Goal: Task Accomplishment & Management: Manage account settings

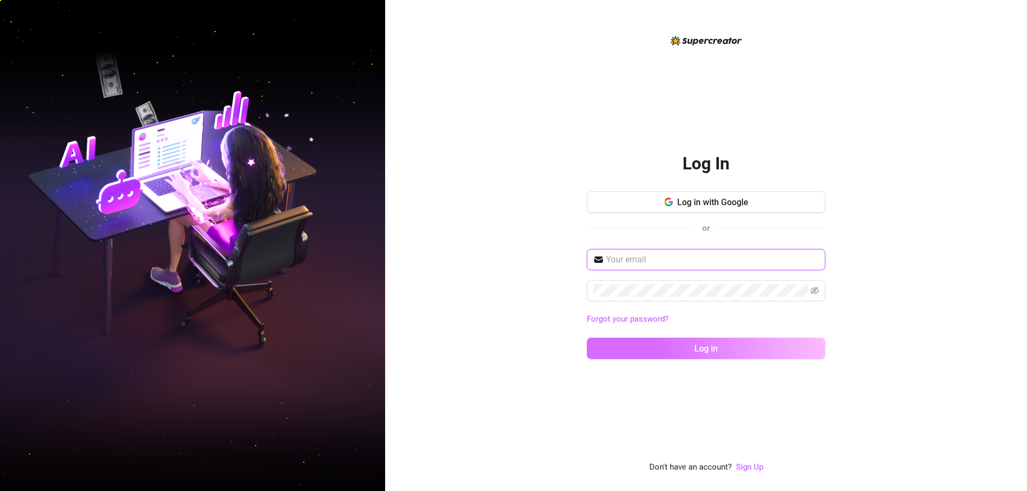
type input "[EMAIL_ADDRESS][DOMAIN_NAME]"
click at [658, 349] on button "Log in" at bounding box center [706, 348] width 238 height 21
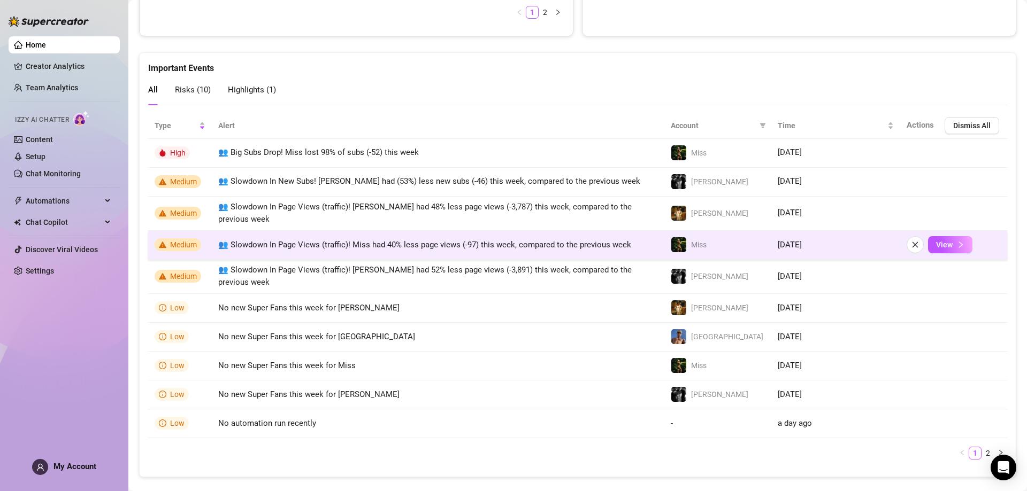
scroll to position [642, 0]
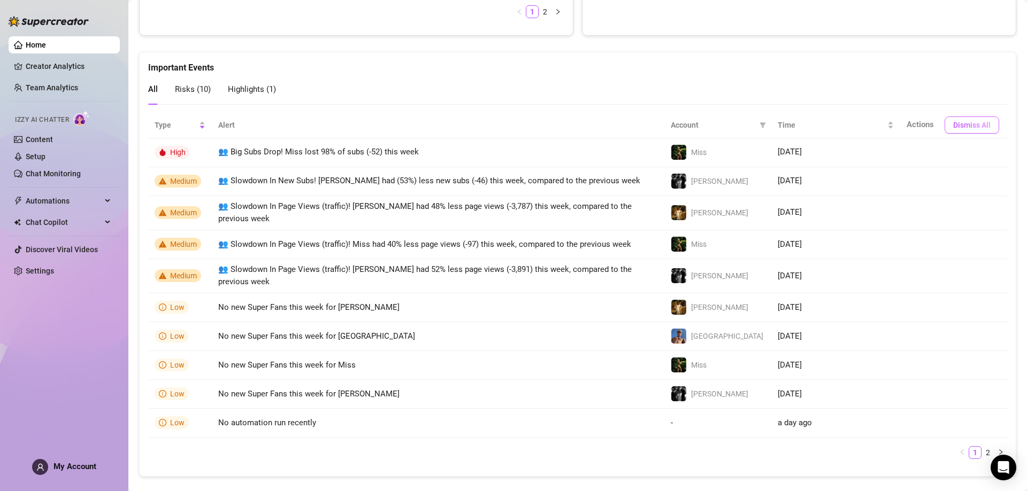
click at [964, 121] on span "Dismiss All" at bounding box center [971, 125] width 37 height 9
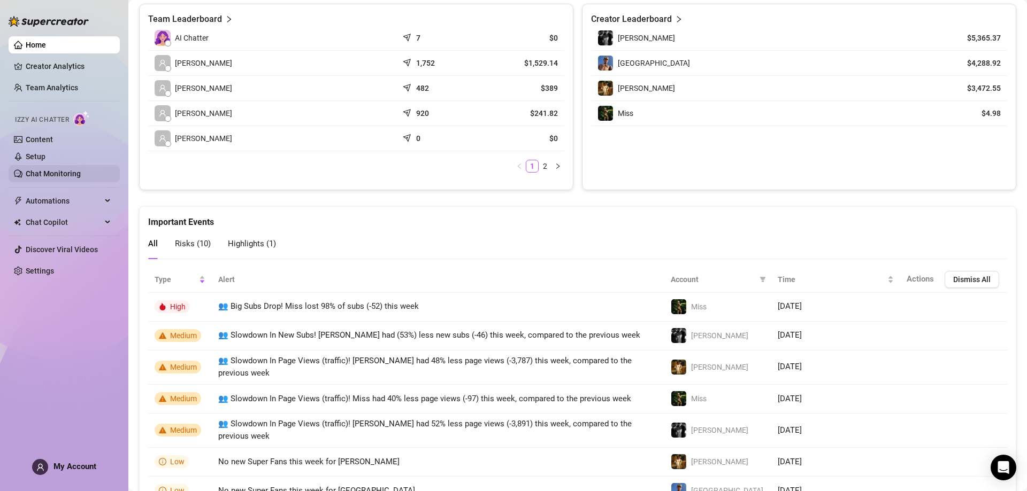
scroll to position [481, 0]
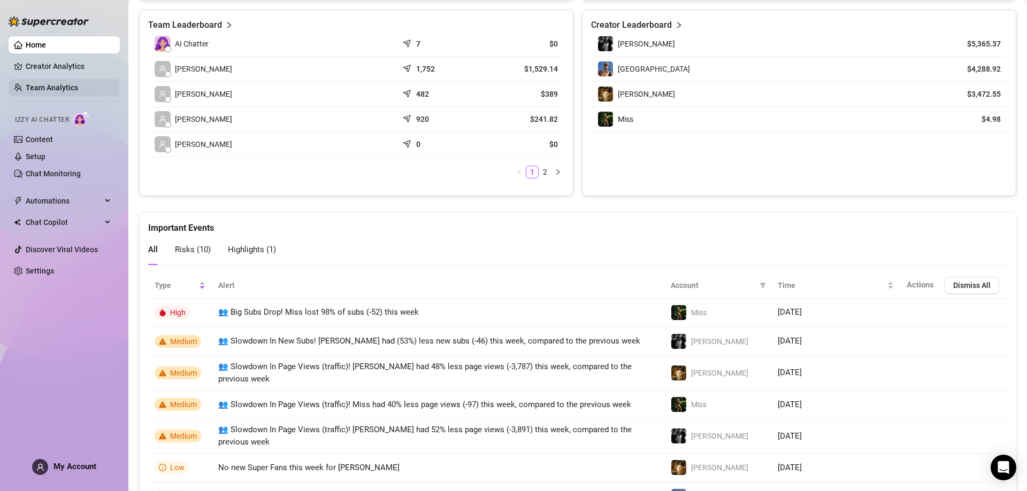
click at [76, 83] on link "Team Analytics" at bounding box center [52, 87] width 52 height 9
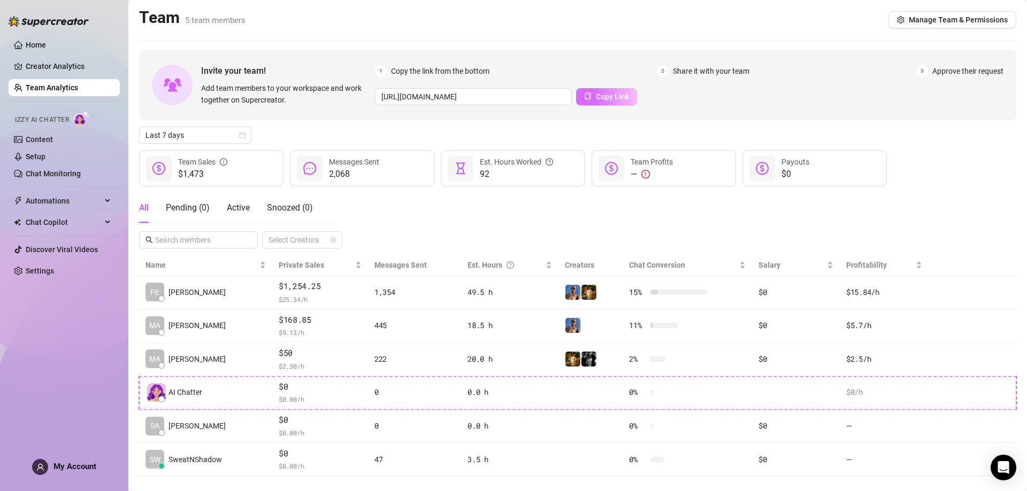
click at [623, 105] on button "Copy Link" at bounding box center [606, 96] width 61 height 17
